Goal: Information Seeking & Learning: Learn about a topic

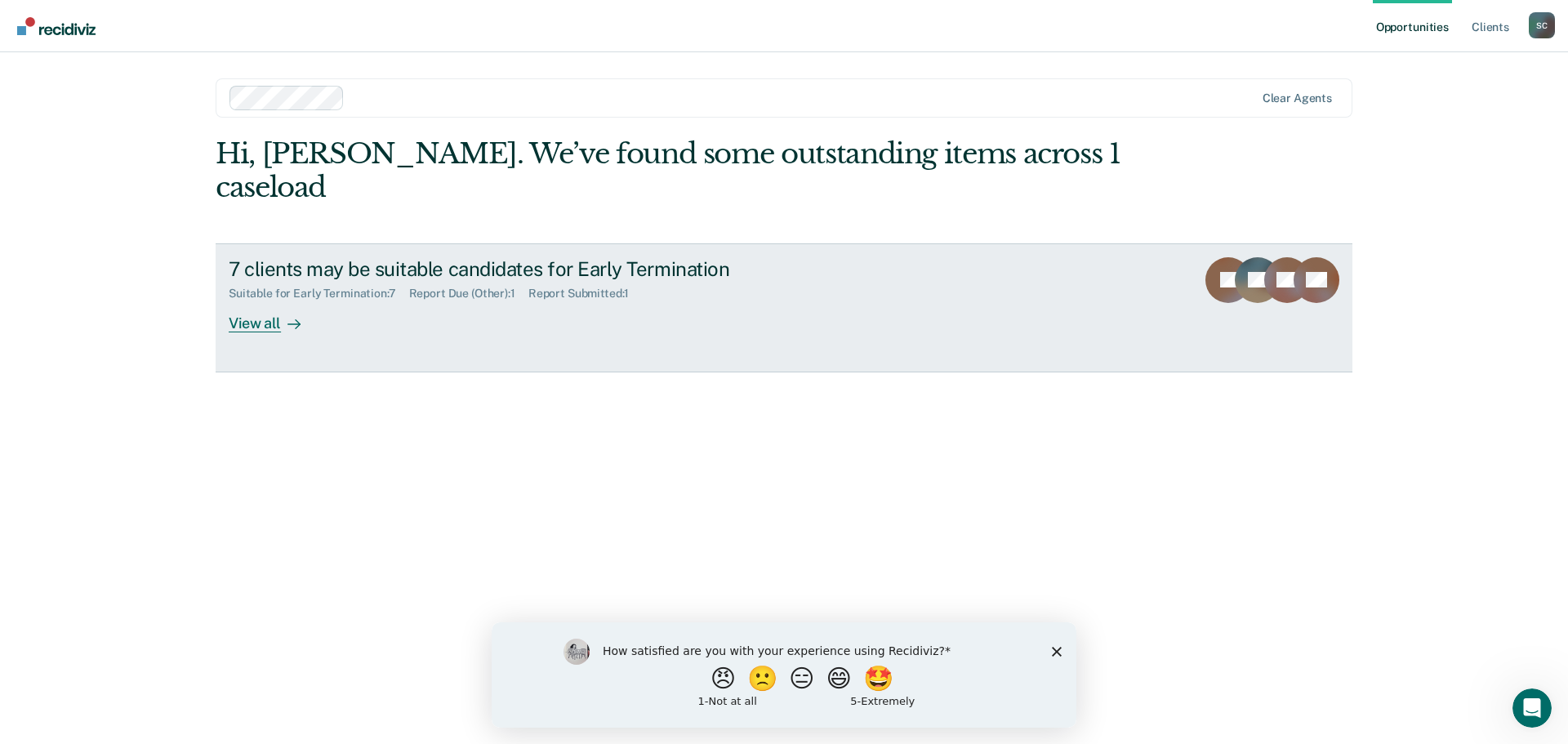
click at [267, 300] on div "View all" at bounding box center [275, 316] width 92 height 32
